Goal: Task Accomplishment & Management: Use online tool/utility

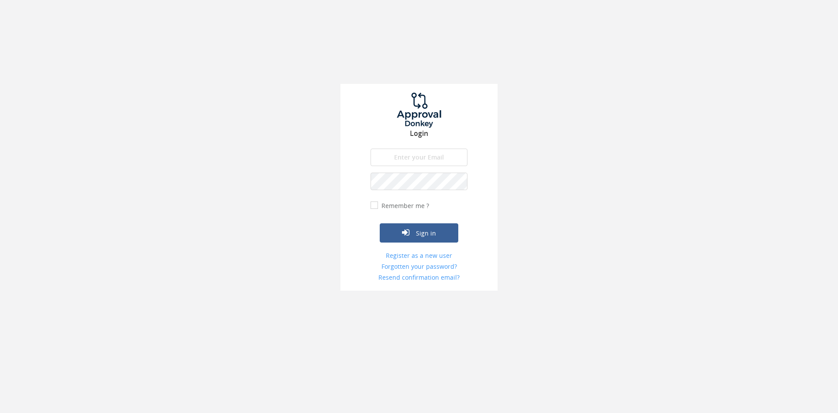
click at [415, 154] on input "email" at bounding box center [419, 156] width 97 height 17
type input "[EMAIL_ADDRESS][DOMAIN_NAME]"
click at [380, 223] on button "Sign in" at bounding box center [419, 232] width 79 height 19
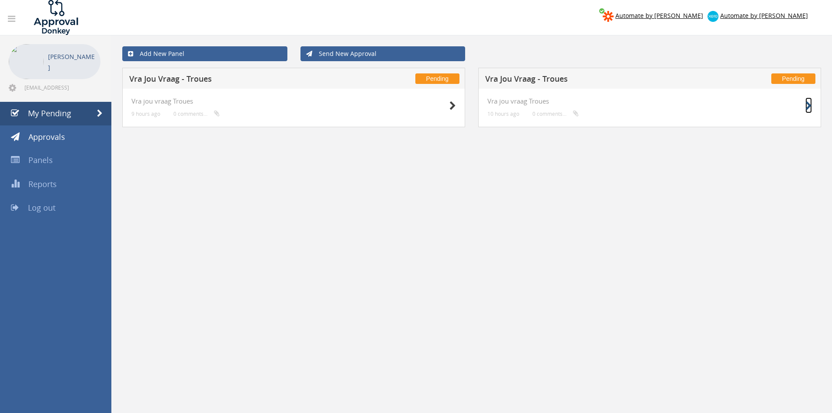
drag, startPoint x: 809, startPoint y: 107, endPoint x: 804, endPoint y: 103, distance: 5.9
click at [809, 107] on icon at bounding box center [808, 105] width 7 height 9
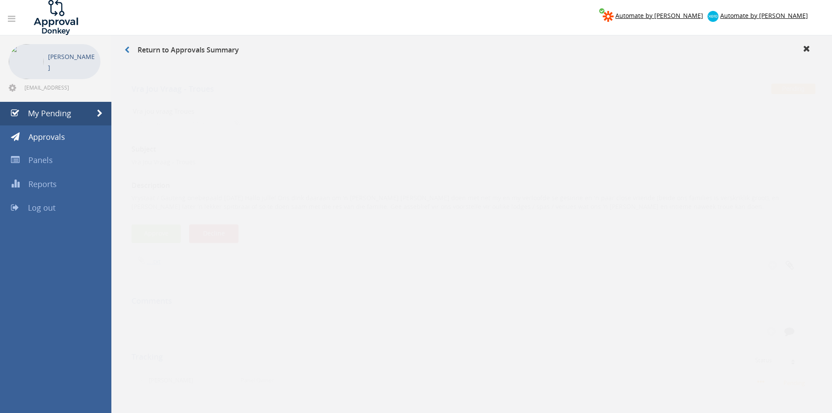
click at [150, 215] on div "Subject Vra Jou Vraag - Troues Description Vrystaat / Gauteng onebepaald [DATE]…" at bounding box center [471, 312] width 680 height 369
click at [168, 220] on button "Approve" at bounding box center [155, 225] width 49 height 19
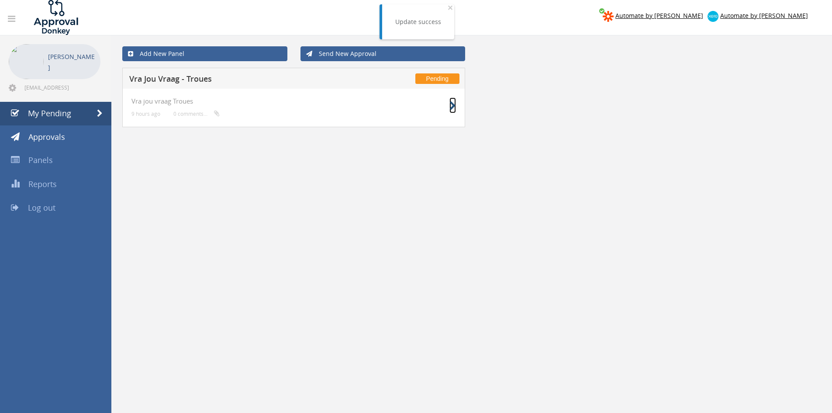
click at [455, 104] on icon at bounding box center [452, 105] width 7 height 9
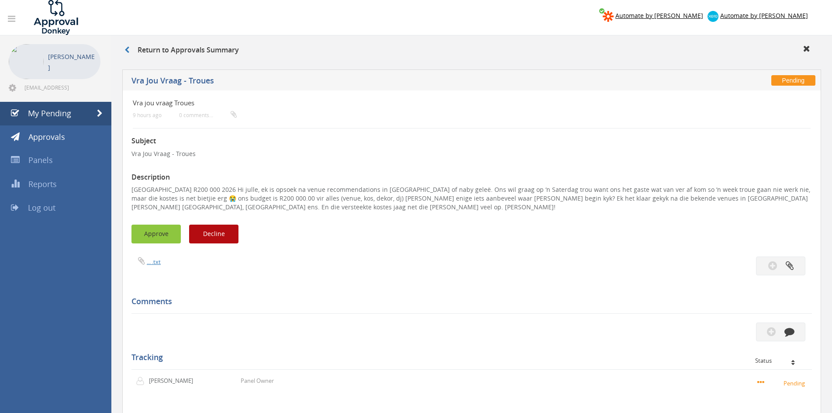
click at [155, 227] on button "Approve" at bounding box center [155, 233] width 49 height 19
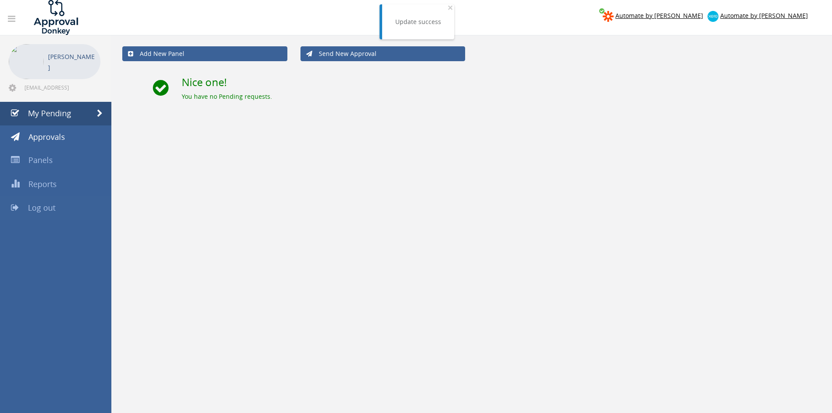
click at [50, 213] on link "Log out" at bounding box center [55, 208] width 111 height 24
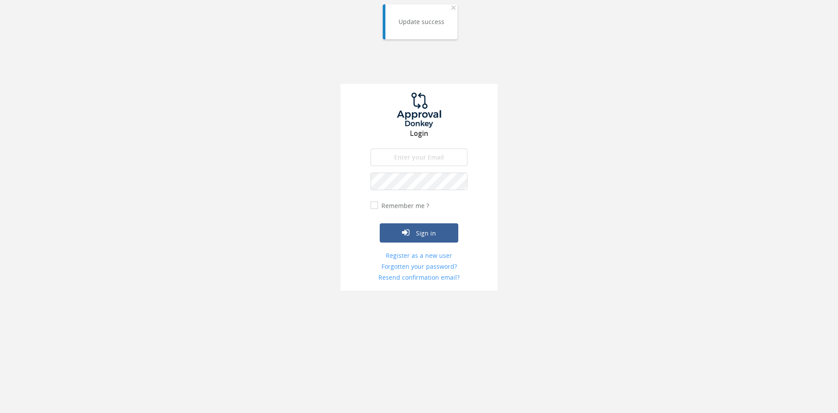
click at [433, 159] on input "email" at bounding box center [419, 156] width 97 height 17
type input "[EMAIL_ADDRESS][DOMAIN_NAME]"
click at [380, 223] on button "Sign in" at bounding box center [419, 232] width 79 height 19
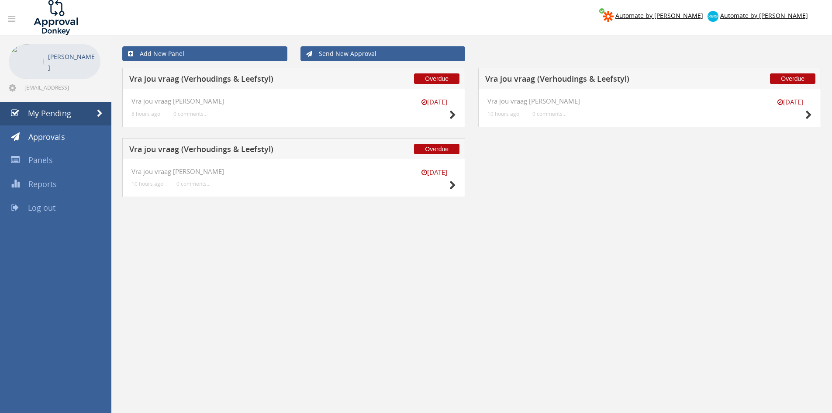
click at [446, 180] on div "[DATE]" at bounding box center [434, 180] width 44 height 25
click at [449, 183] on icon at bounding box center [452, 185] width 7 height 9
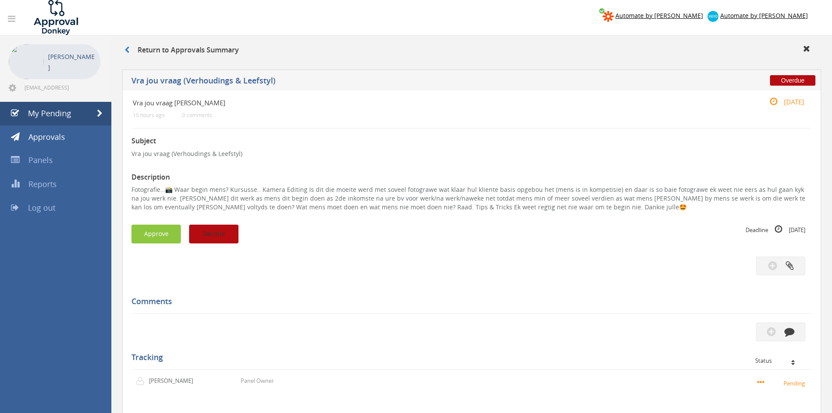
click at [219, 226] on button "Decline" at bounding box center [213, 233] width 49 height 19
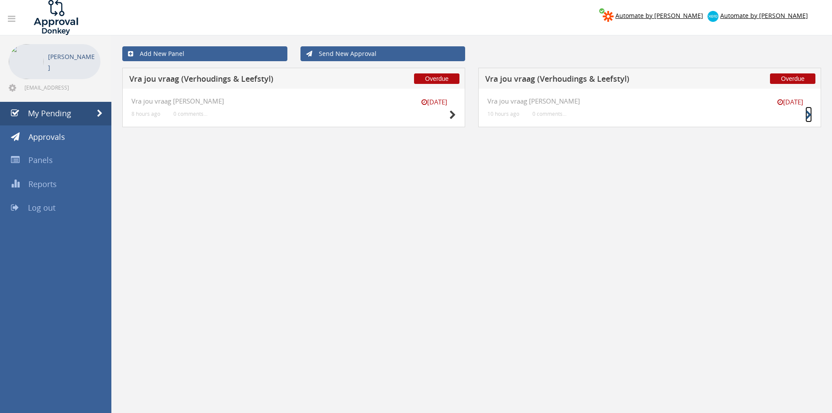
click at [807, 113] on icon at bounding box center [808, 114] width 7 height 9
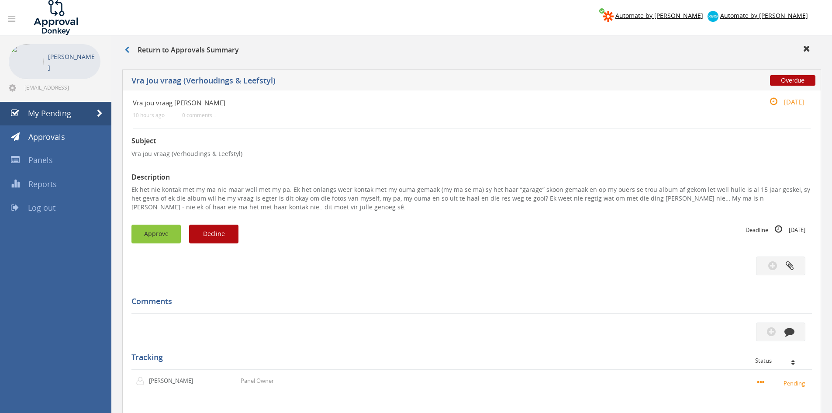
click at [145, 226] on button "Approve" at bounding box center [155, 233] width 49 height 19
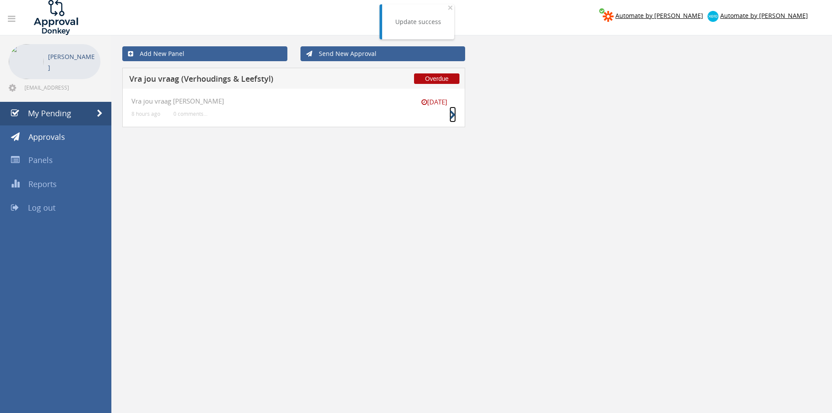
click at [455, 117] on icon at bounding box center [452, 114] width 7 height 9
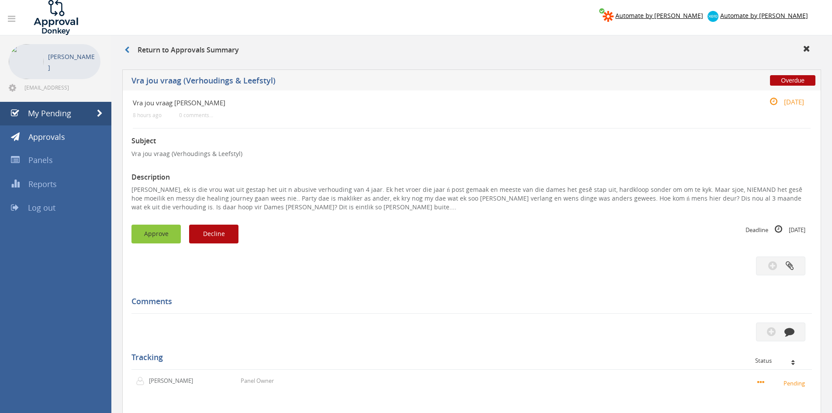
click at [155, 230] on button "Approve" at bounding box center [155, 233] width 49 height 19
